Goal: Task Accomplishment & Management: Manage account settings

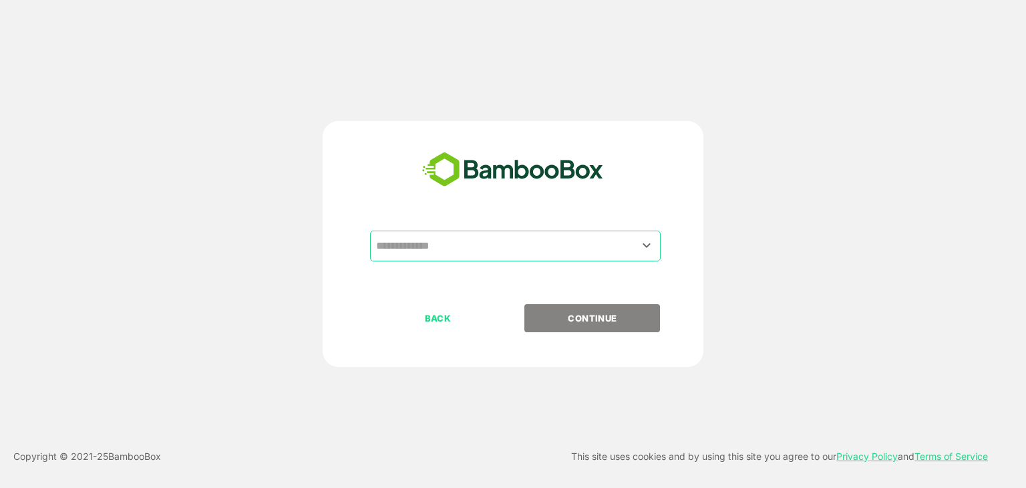
click at [425, 256] on input "text" at bounding box center [515, 245] width 285 height 25
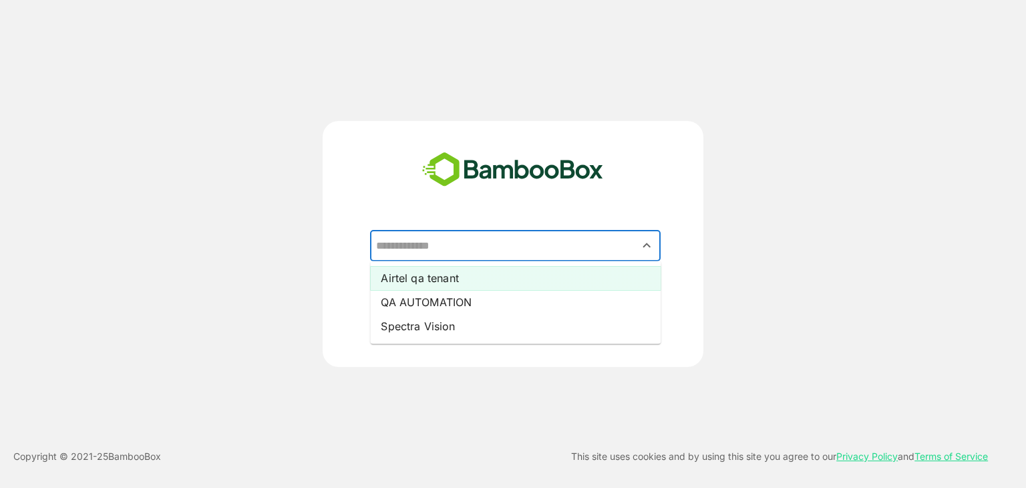
click at [430, 267] on li "Airtel qa tenant" at bounding box center [515, 278] width 291 height 24
type input "**********"
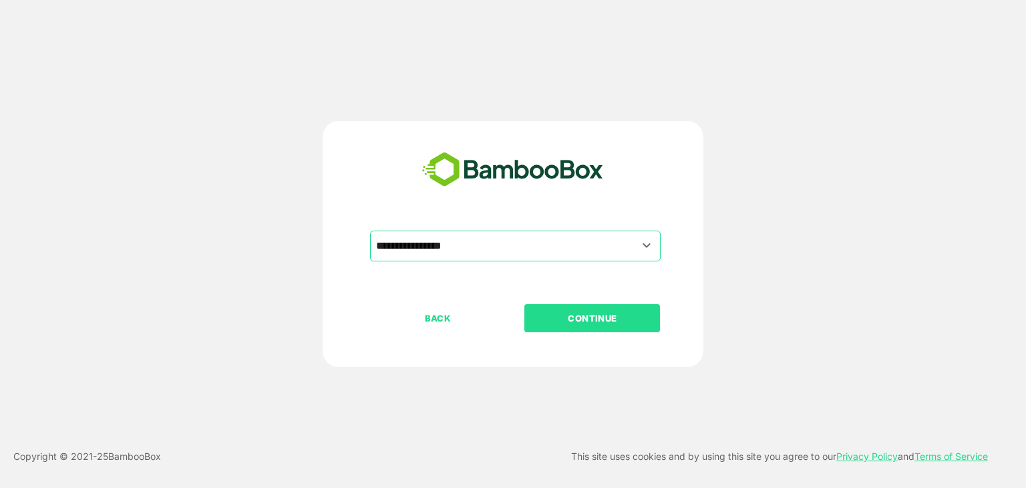
click at [617, 295] on div "**********" at bounding box center [513, 267] width 333 height 73
click at [617, 311] on p "CONTINUE" at bounding box center [593, 318] width 134 height 15
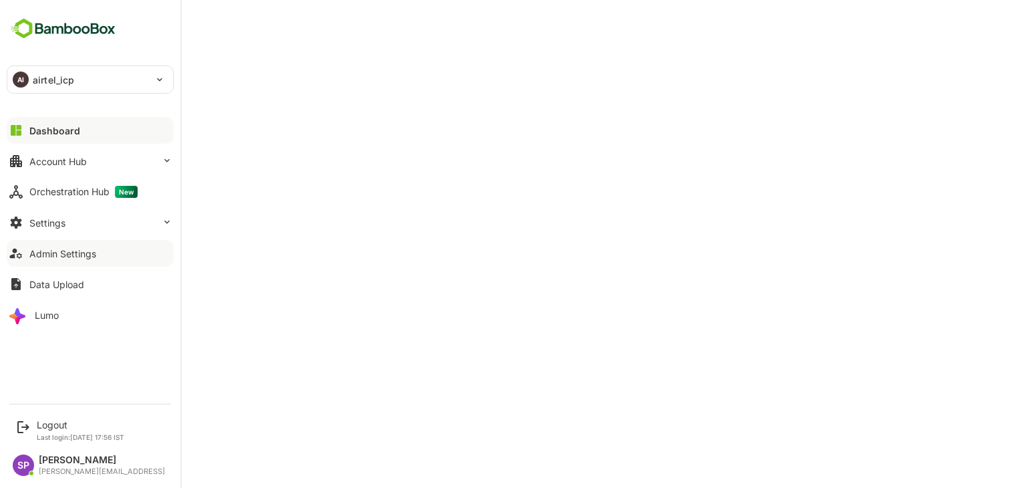
click at [67, 251] on div "Admin Settings" at bounding box center [62, 253] width 67 height 11
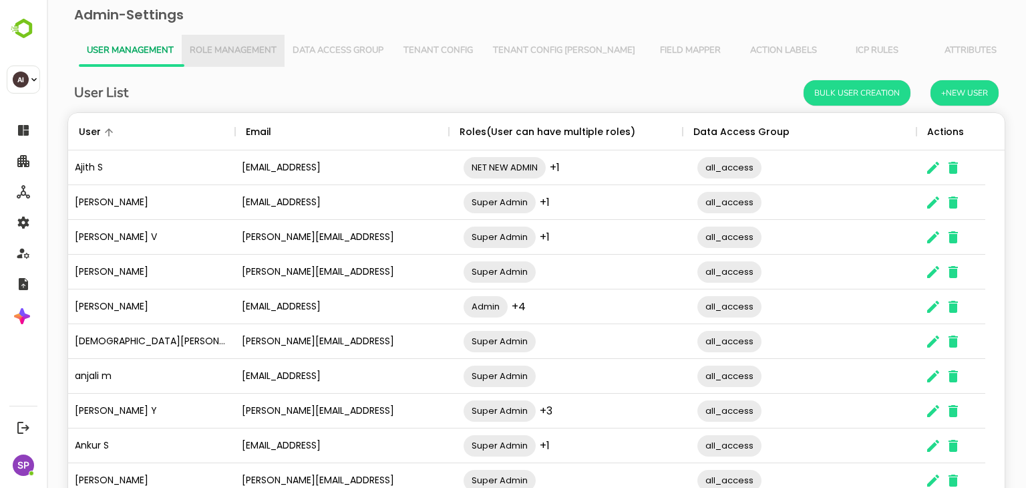
click at [240, 59] on button "Role Management" at bounding box center [233, 51] width 103 height 32
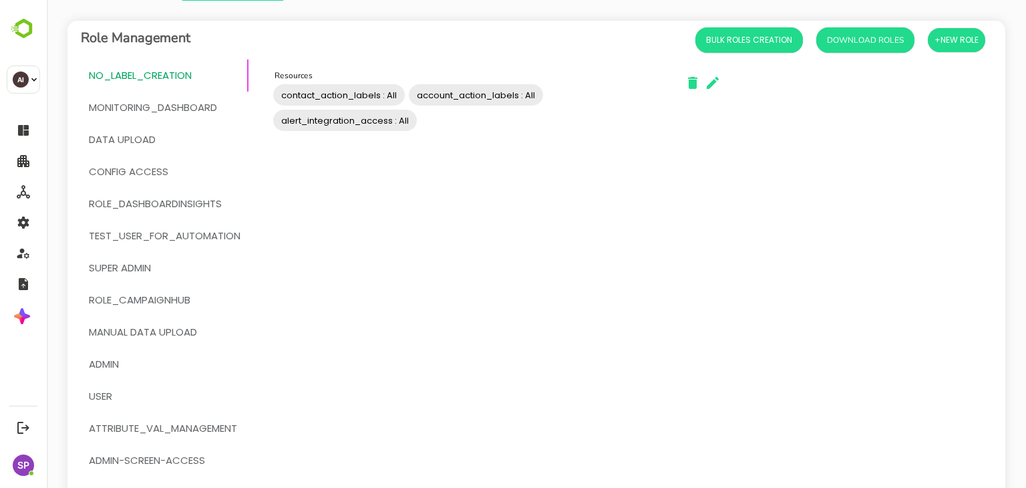
scroll to position [68, 0]
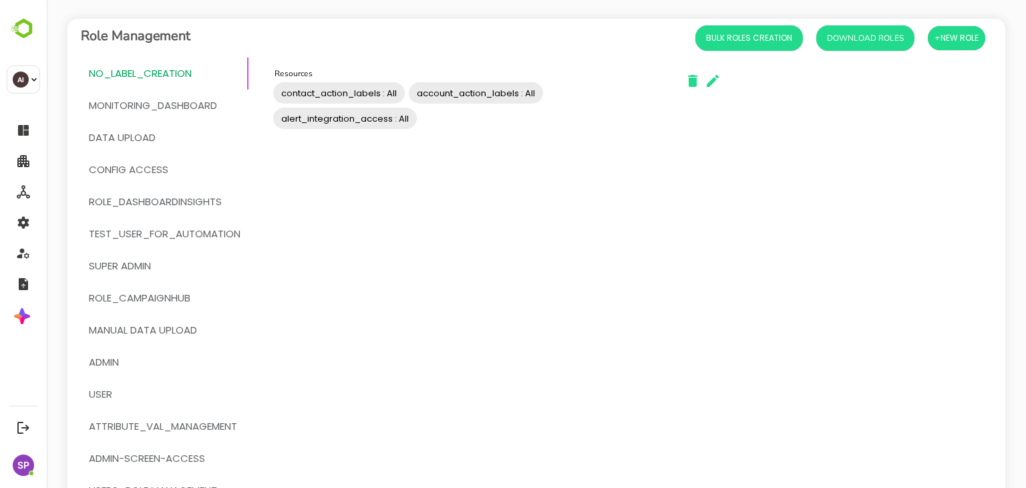
click at [168, 455] on span "admin-screen-access" at bounding box center [147, 458] width 116 height 17
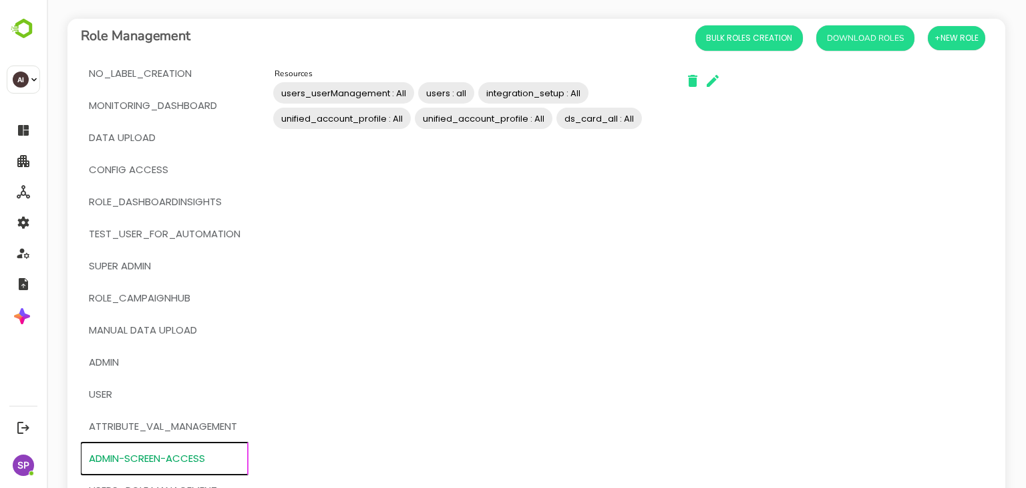
scroll to position [0, 0]
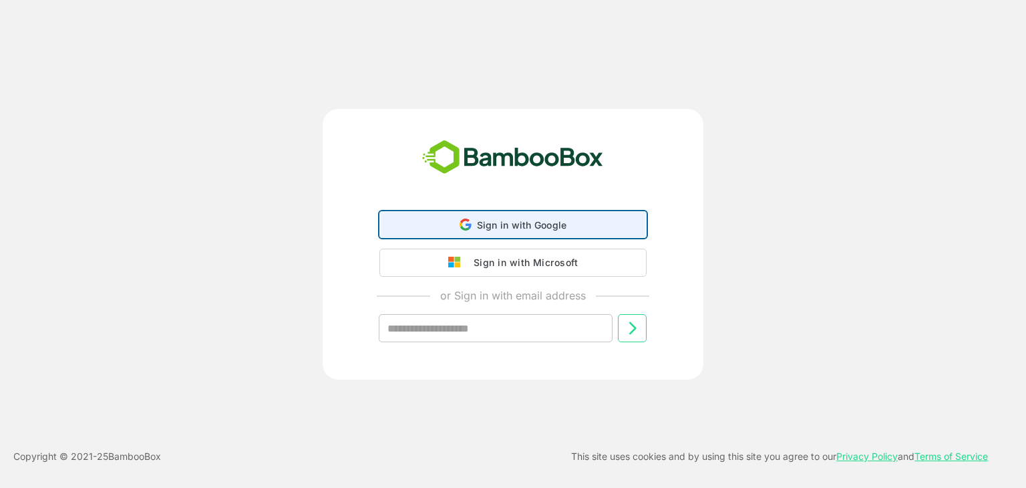
click at [553, 227] on span "Sign in with Google" at bounding box center [522, 224] width 90 height 11
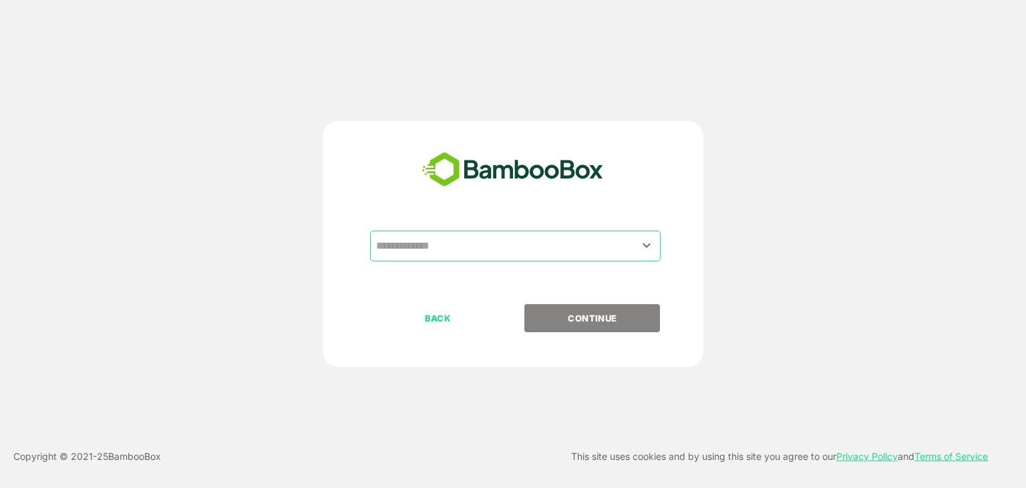
click at [442, 242] on input "text" at bounding box center [515, 245] width 285 height 25
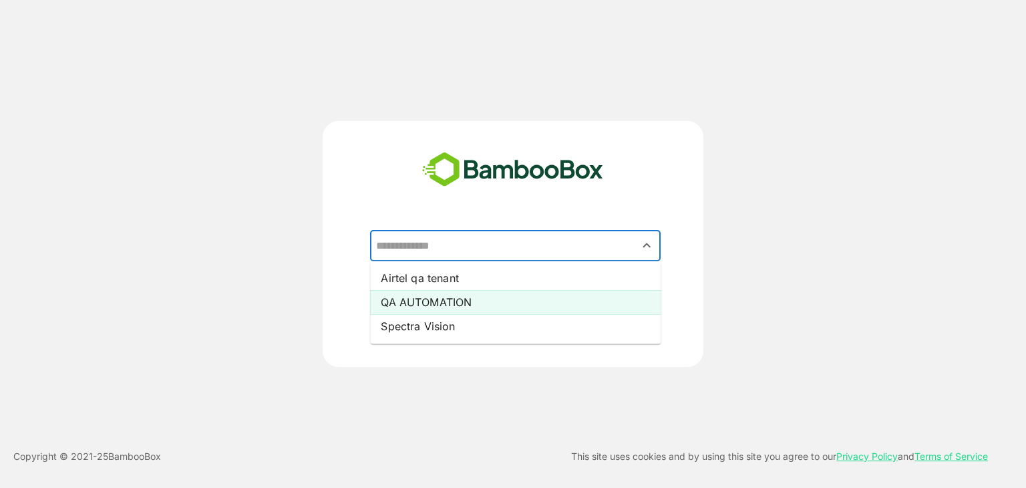
click at [457, 300] on li "QA AUTOMATION" at bounding box center [515, 302] width 291 height 24
type input "**********"
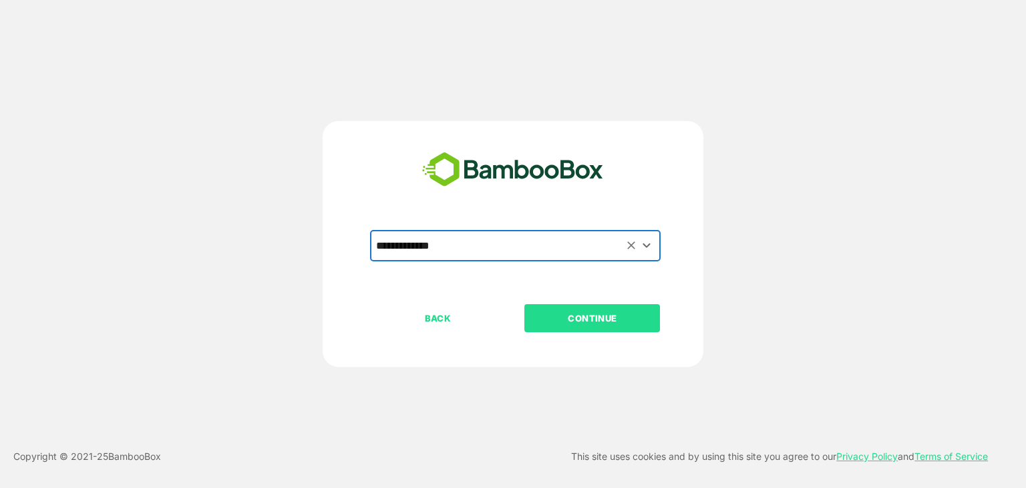
click at [625, 319] on p "CONTINUE" at bounding box center [593, 318] width 134 height 15
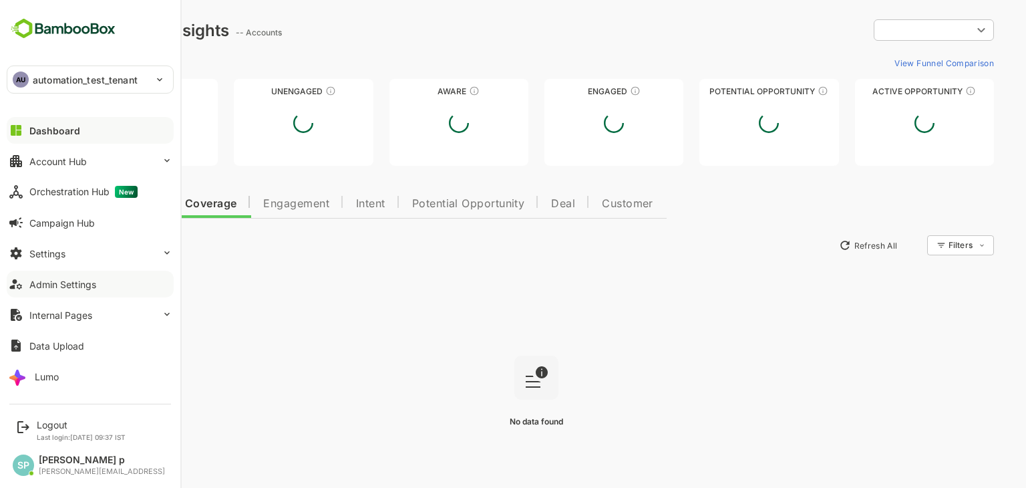
click at [83, 287] on div "Admin Settings" at bounding box center [62, 284] width 67 height 11
type input "**********"
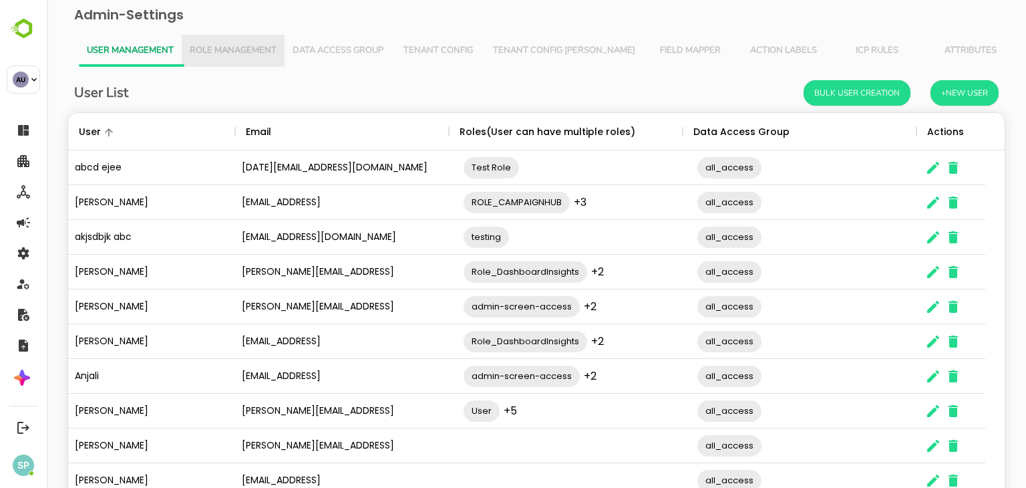
click at [231, 41] on button "Role Management" at bounding box center [233, 51] width 103 height 32
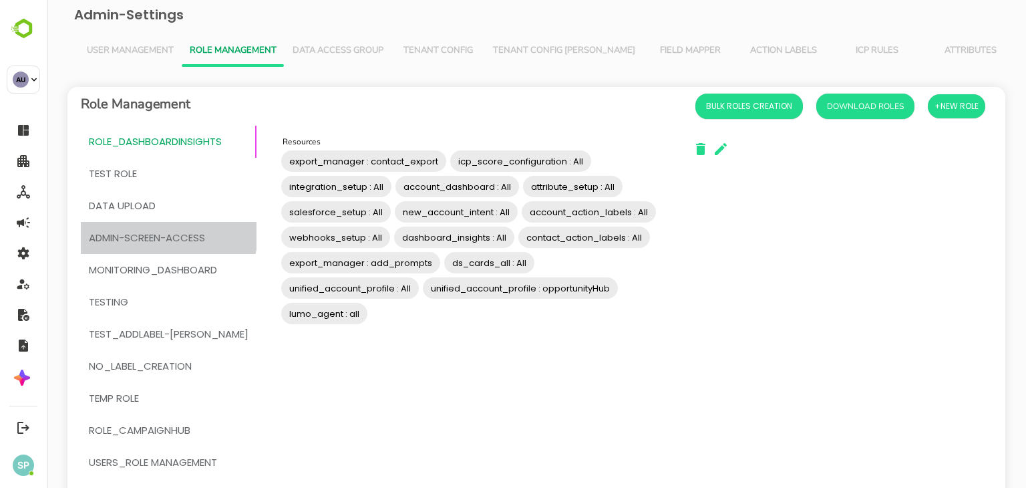
click at [168, 231] on span "admin-screen-access" at bounding box center [147, 237] width 116 height 17
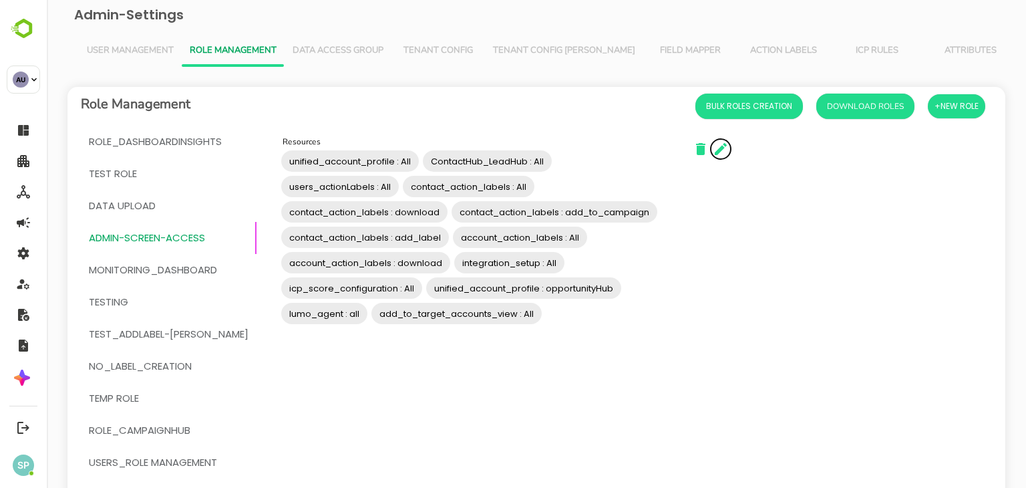
click at [713, 153] on icon "button" at bounding box center [721, 149] width 16 height 16
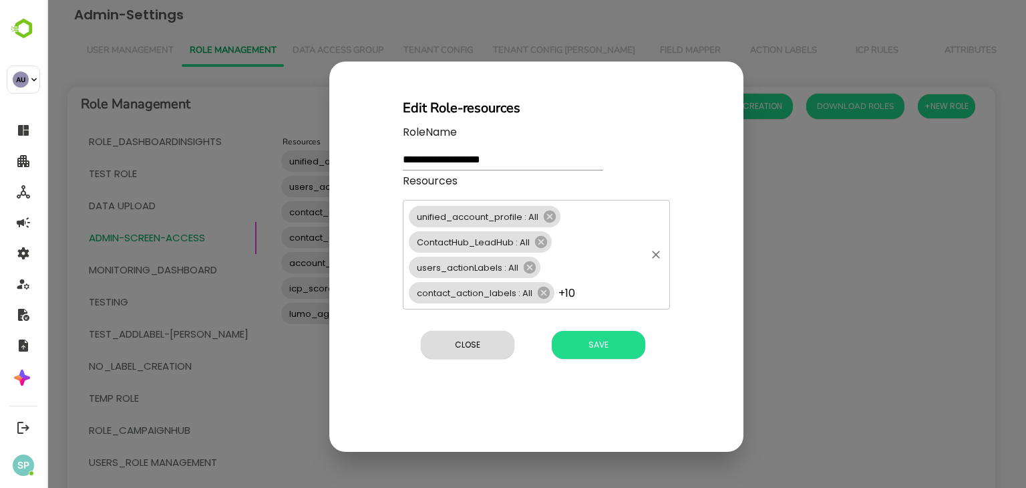
click at [603, 293] on div "unified_account_profile : All ContactHub_LeadHub : All users_actionLabels : All…" at bounding box center [536, 255] width 267 height 110
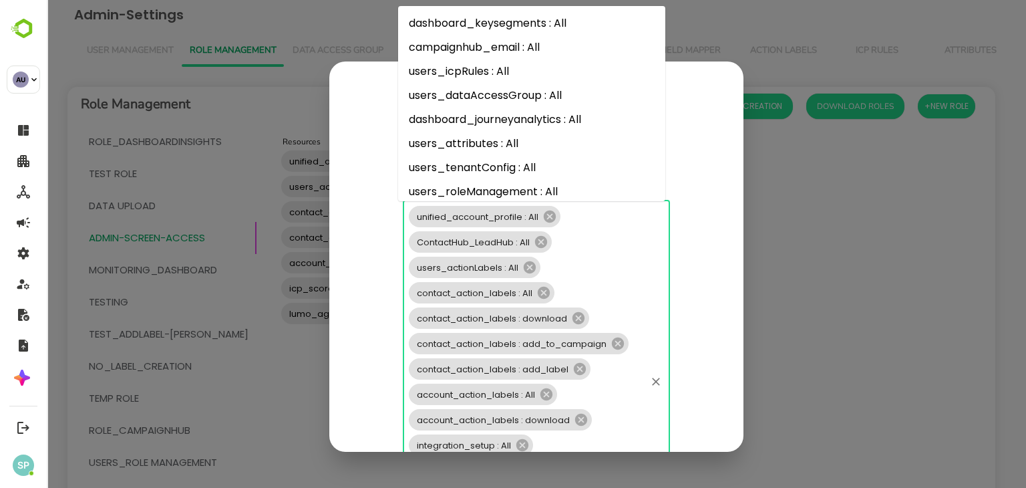
scroll to position [102, 0]
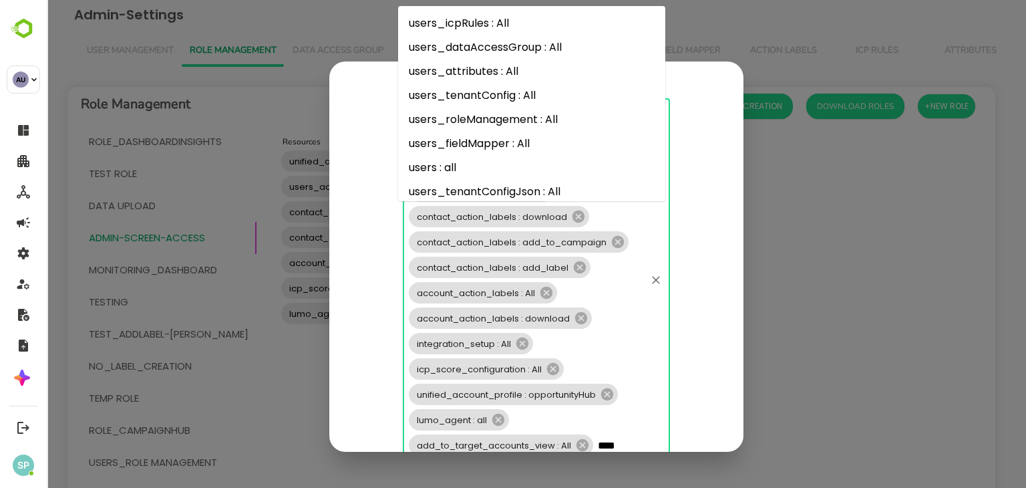
type input "*****"
click at [454, 162] on li "users : all" at bounding box center [531, 168] width 267 height 24
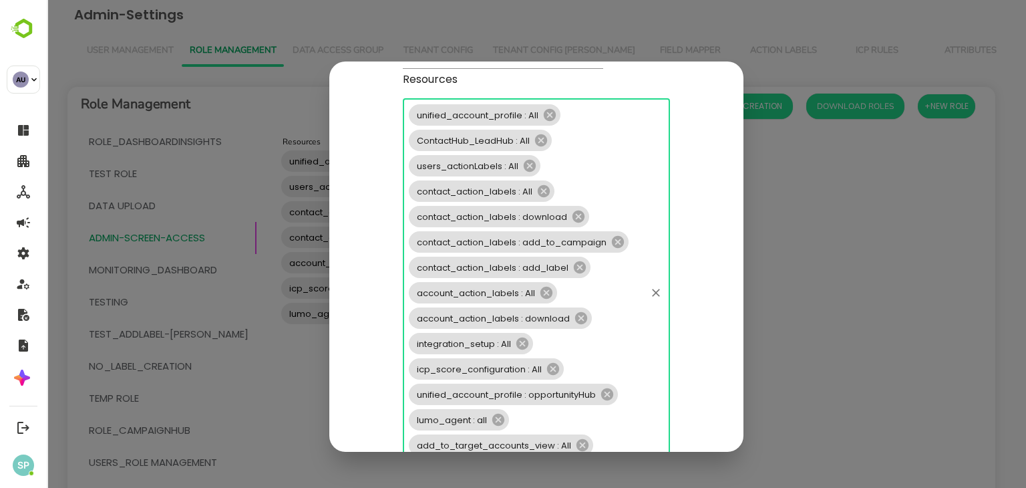
scroll to position [205, 0]
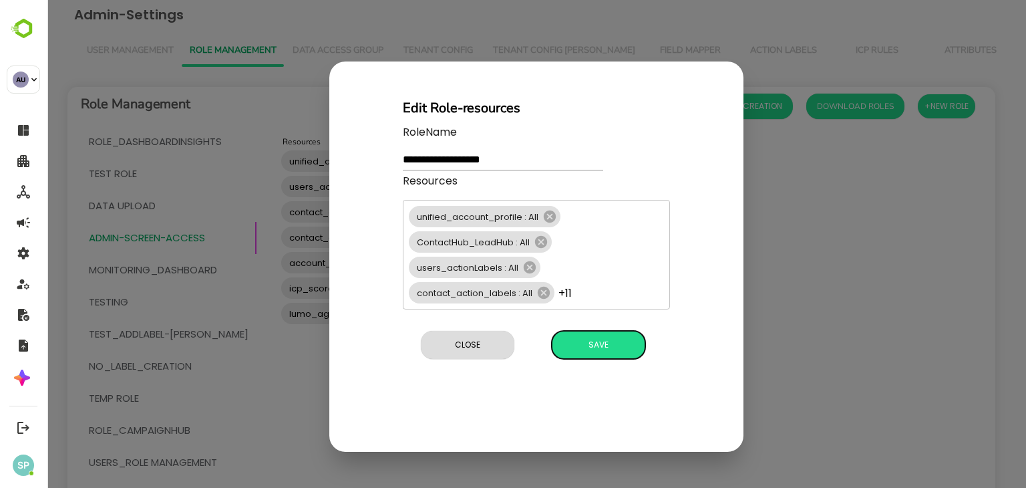
click at [601, 414] on div "**********" at bounding box center [536, 256] width 414 height 390
click at [579, 345] on span "Save" at bounding box center [599, 344] width 80 height 17
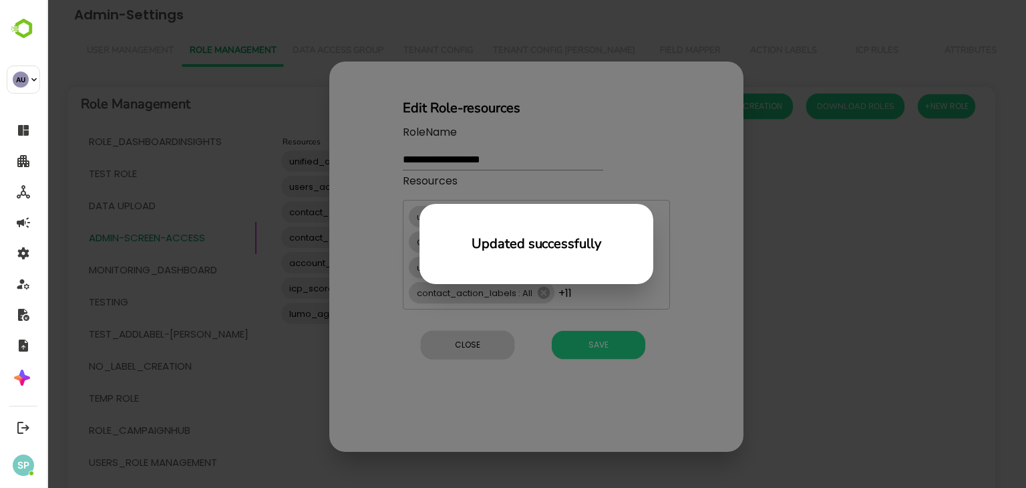
click at [502, 345] on div "Updated successfully" at bounding box center [537, 244] width 980 height 488
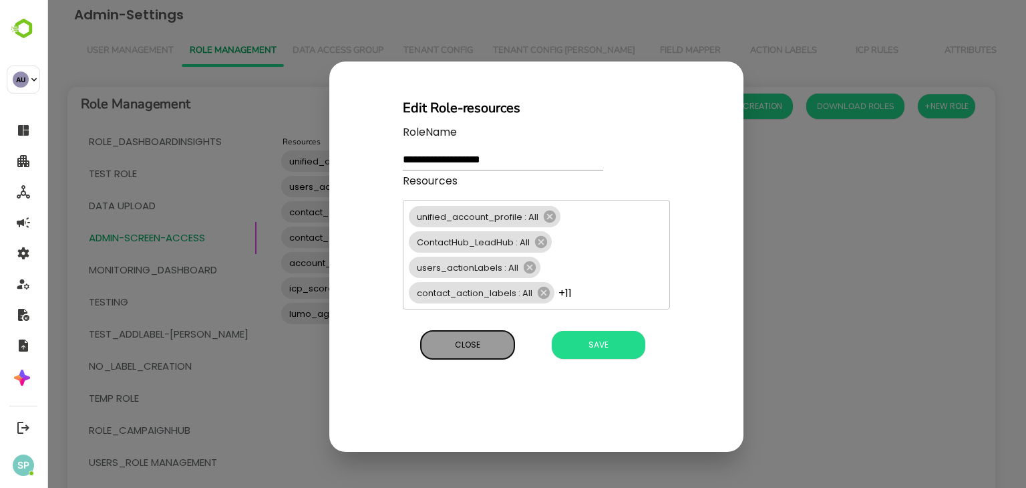
click at [502, 345] on span "Close" at bounding box center [468, 344] width 80 height 17
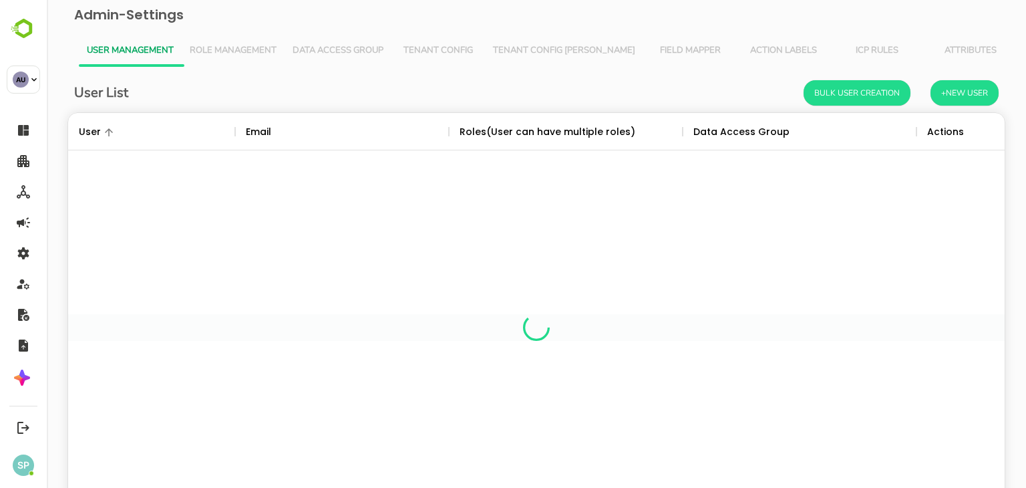
scroll to position [382, 917]
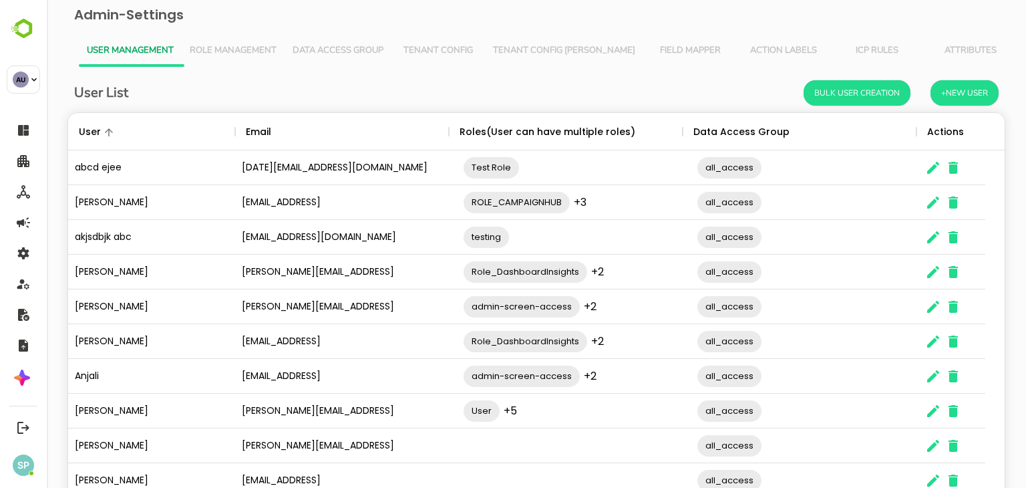
click at [255, 50] on span "Role Management" at bounding box center [233, 50] width 87 height 11
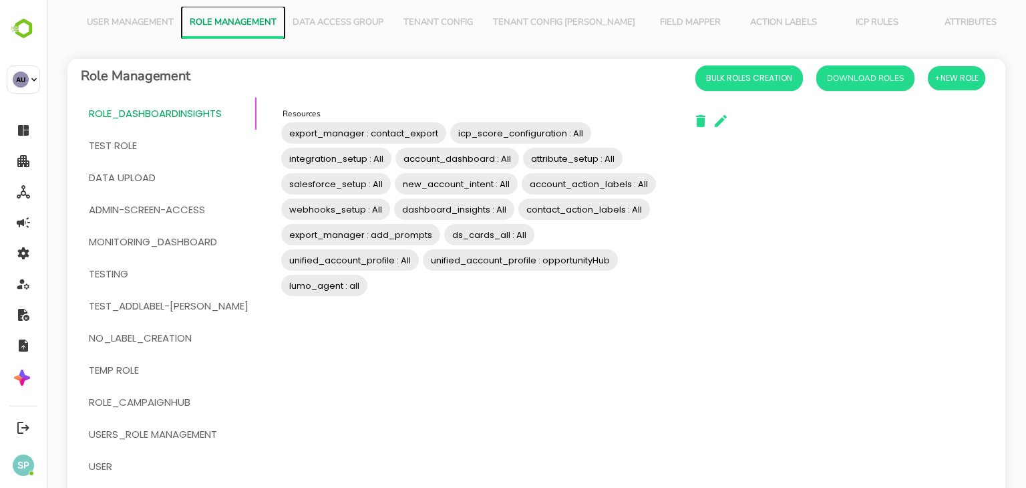
scroll to position [29, 0]
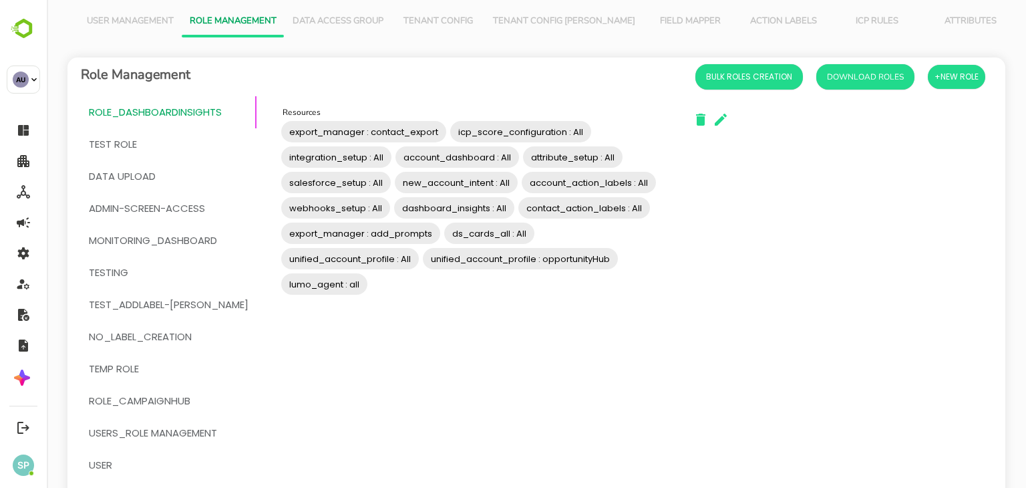
click at [176, 220] on button "admin-screen-access" at bounding box center [169, 208] width 176 height 32
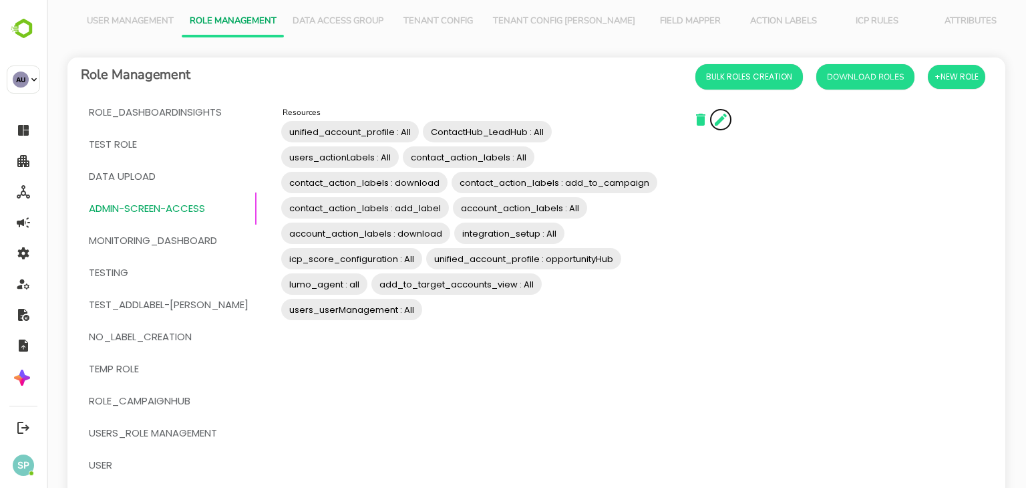
click at [713, 124] on icon "button" at bounding box center [721, 120] width 16 height 16
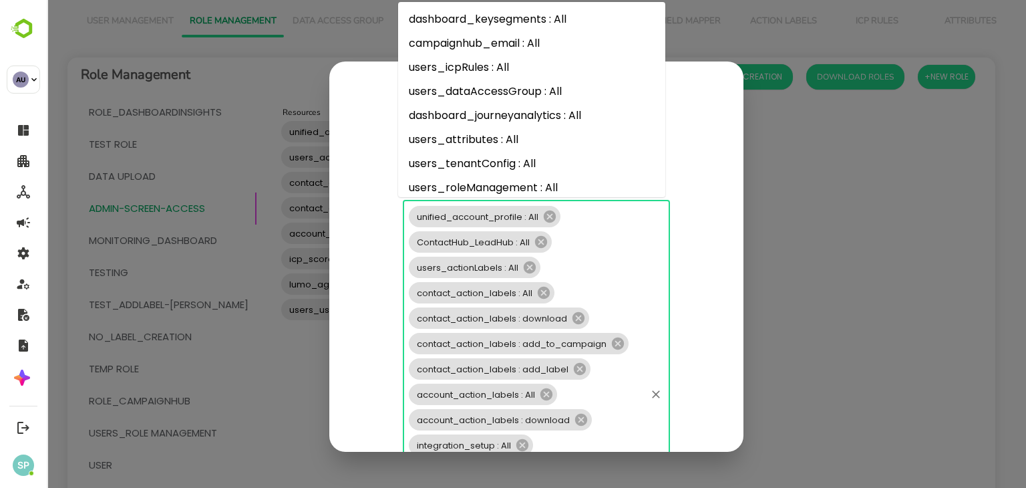
click at [582, 283] on div "unified_account_profile : All ContactHub_LeadHub : All users_actionLabels : All…" at bounding box center [536, 394] width 267 height 389
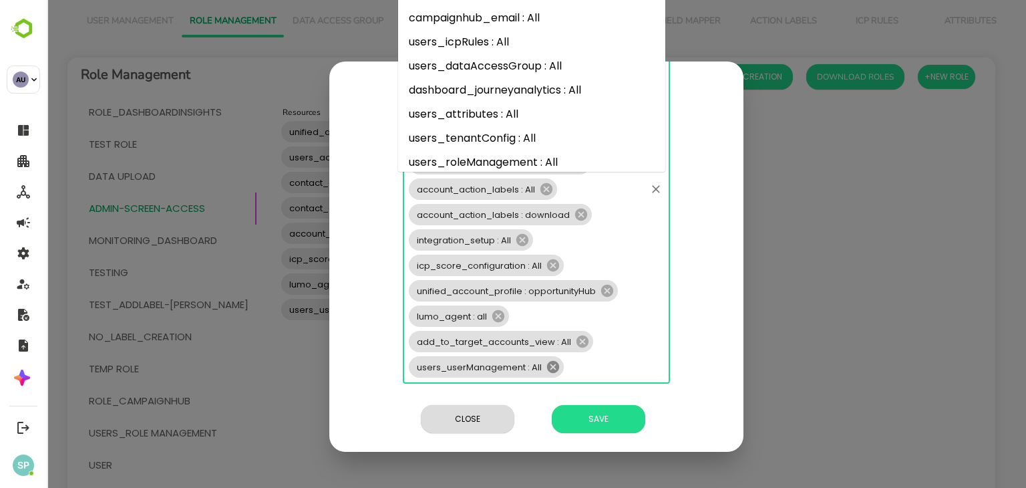
click at [549, 369] on icon at bounding box center [553, 366] width 15 height 15
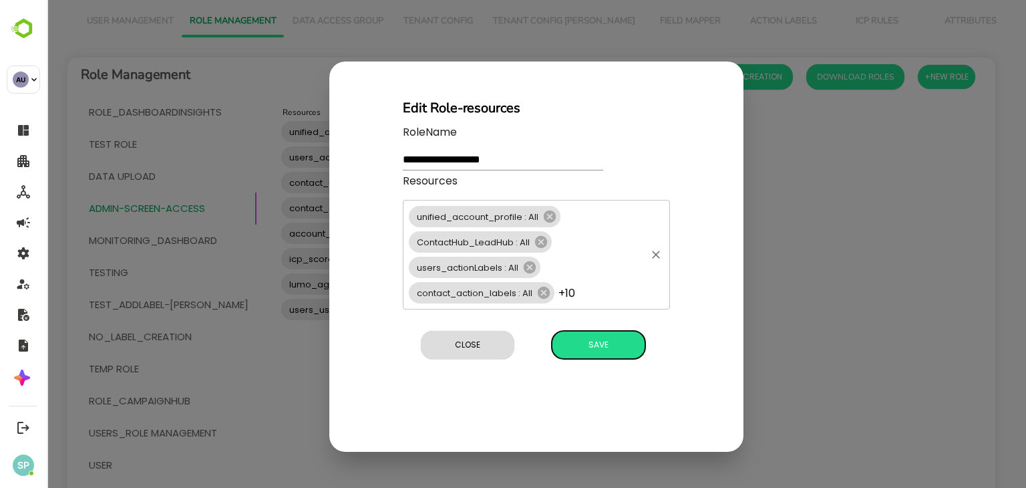
scroll to position [0, 0]
click at [604, 420] on div "**********" at bounding box center [536, 256] width 414 height 390
click at [593, 340] on span "Save" at bounding box center [599, 344] width 80 height 17
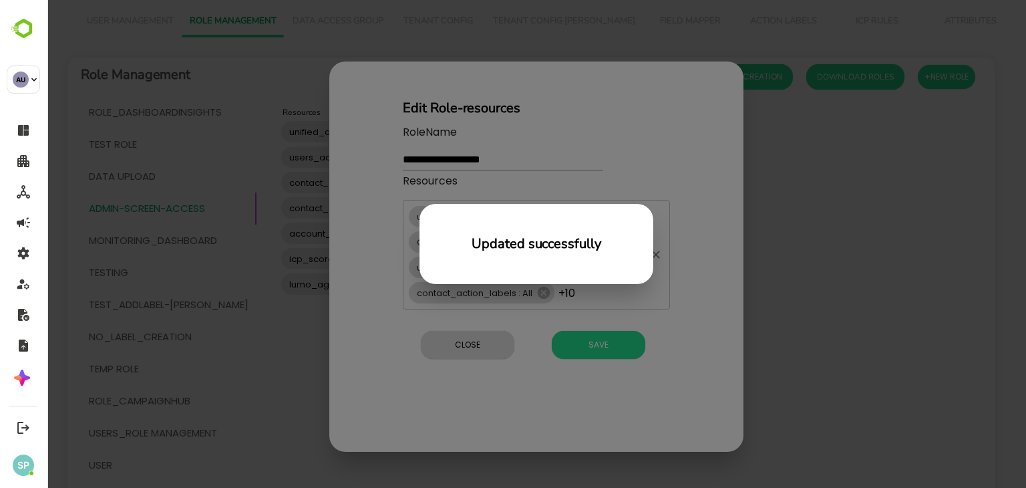
click at [656, 161] on div "Updated successfully" at bounding box center [537, 244] width 980 height 488
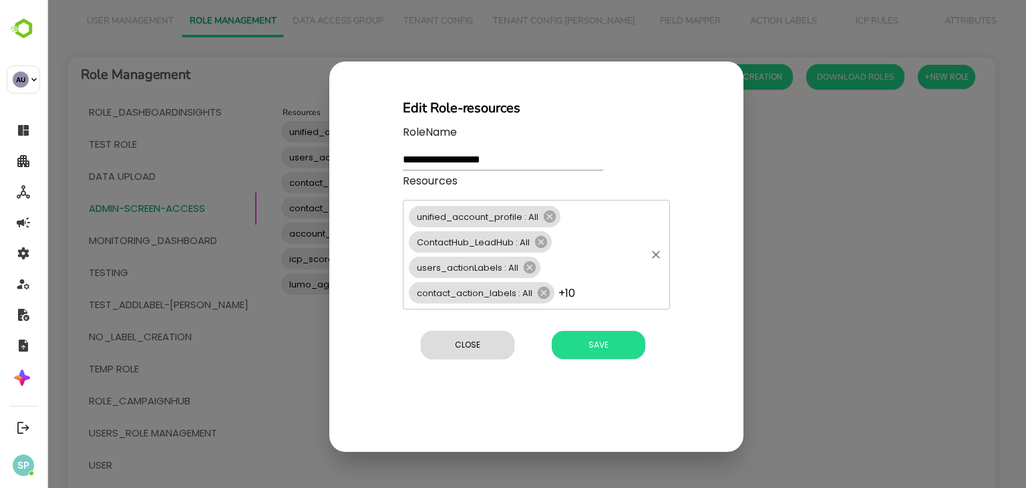
click at [609, 293] on div "unified_account_profile : All ContactHub_LeadHub : All users_actionLabels : All…" at bounding box center [536, 255] width 267 height 110
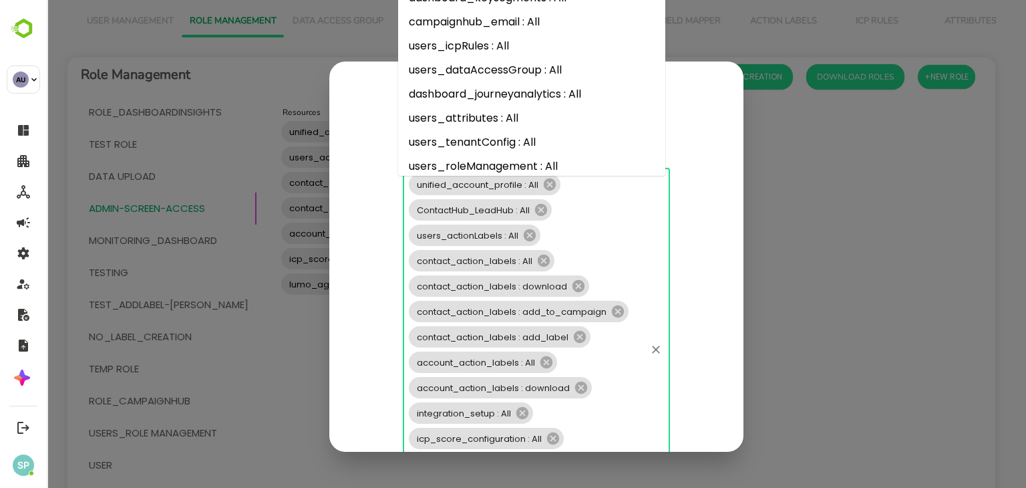
scroll to position [179, 0]
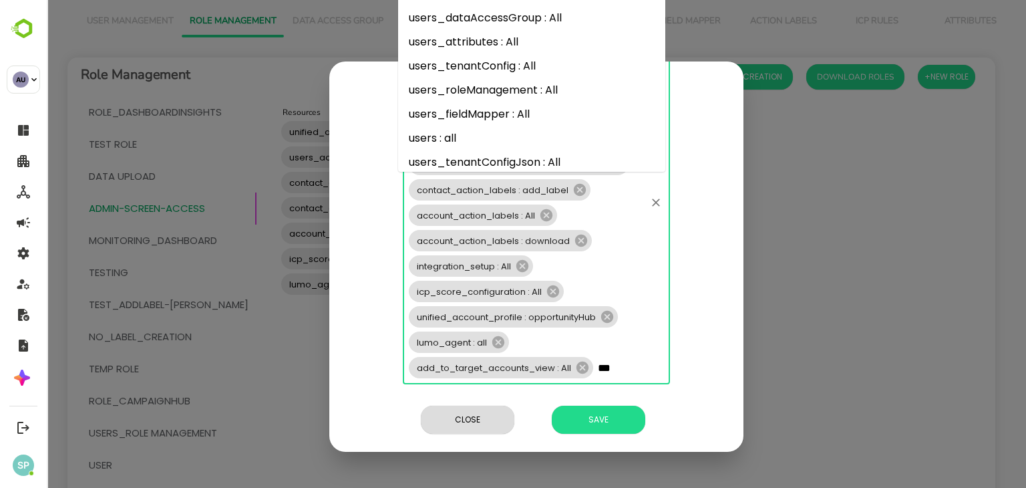
type input "****"
click at [441, 136] on li "users : all" at bounding box center [531, 138] width 267 height 24
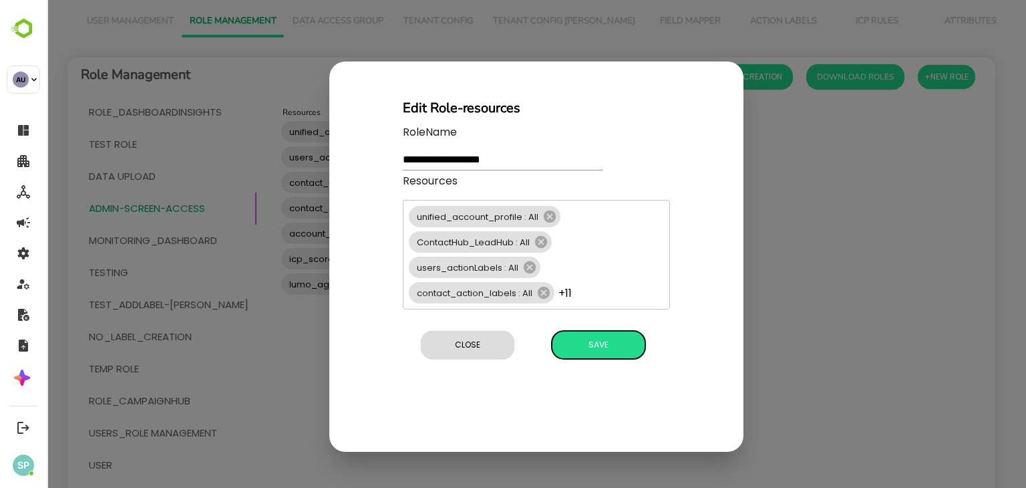
scroll to position [0, 0]
click at [586, 443] on div "**********" at bounding box center [536, 256] width 414 height 390
click at [599, 339] on span "Save" at bounding box center [599, 344] width 80 height 17
